Goal: Navigation & Orientation: Understand site structure

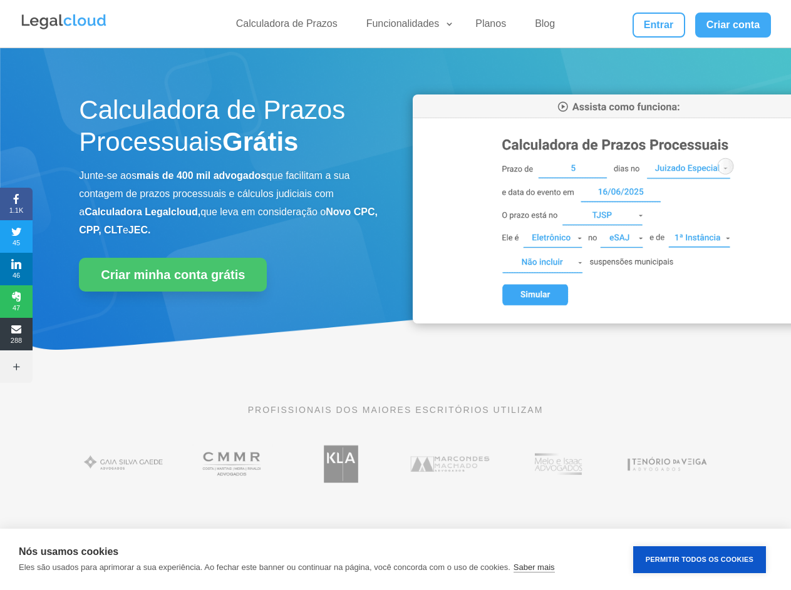
click at [395, 295] on div "Calculadora de Prazos Processuais Grátis Junte-se aos mais de 400 mil advogados…" at bounding box center [395, 212] width 632 height 267
click at [406, 26] on link "Funcionalidades" at bounding box center [407, 27] width 96 height 18
click at [16, 204] on span "1.1K" at bounding box center [16, 204] width 33 height 20
click at [16, 237] on span "45" at bounding box center [16, 237] width 33 height 20
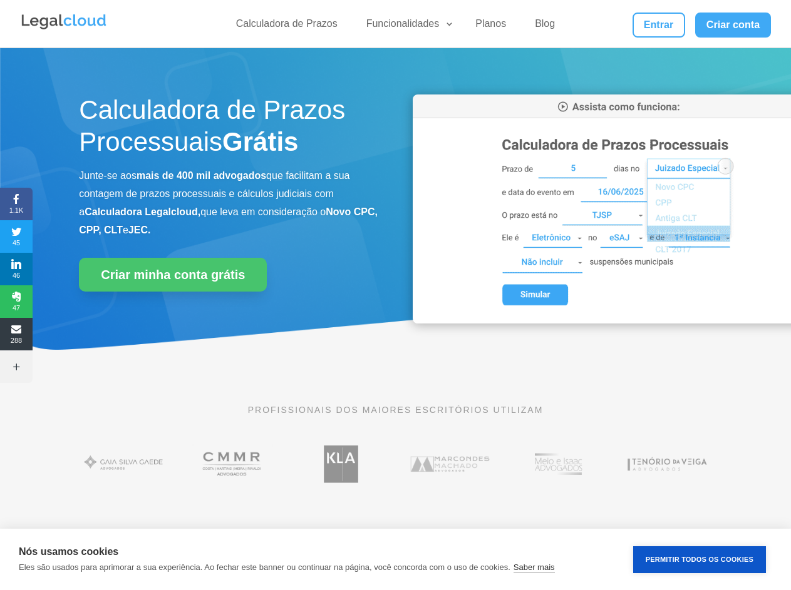
click at [16, 269] on span "46" at bounding box center [16, 269] width 33 height 20
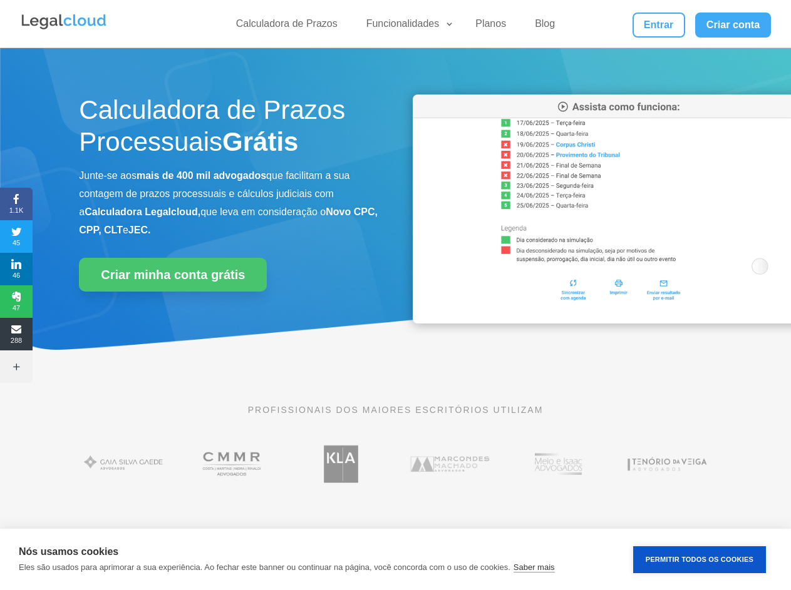
click at [16, 302] on span "47" at bounding box center [16, 302] width 33 height 20
click at [16, 334] on span "288" at bounding box center [16, 334] width 33 height 20
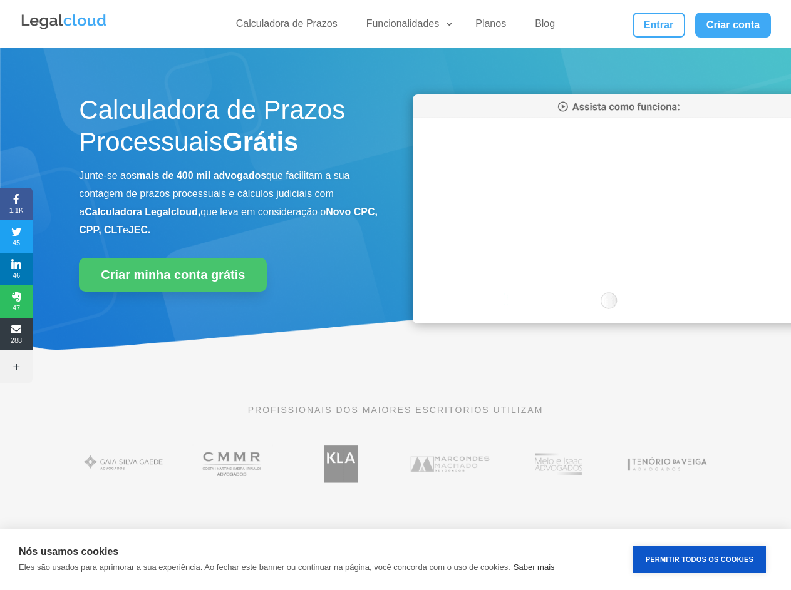
click at [16, 367] on icon at bounding box center [16, 367] width 33 height 10
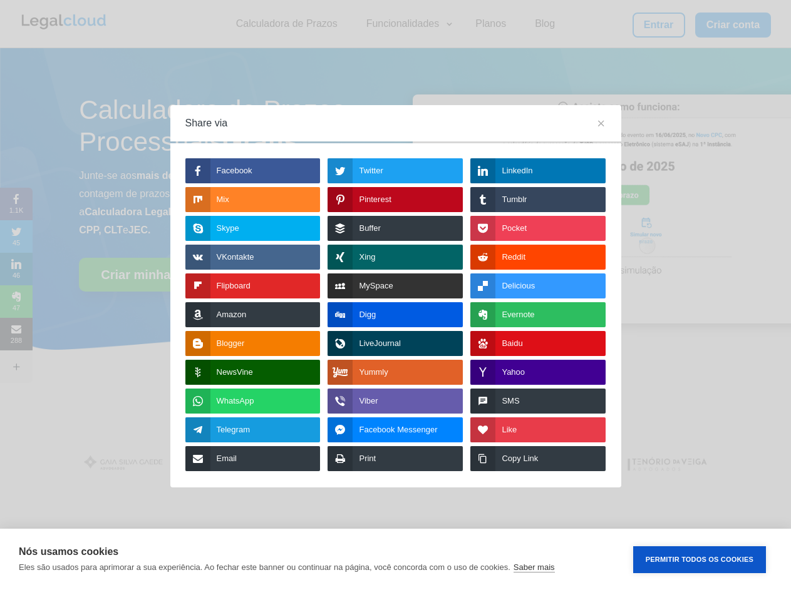
click at [699, 560] on button "Permitir Todos os Cookies" at bounding box center [699, 559] width 133 height 27
